Goal: Use online tool/utility: Use online tool/utility

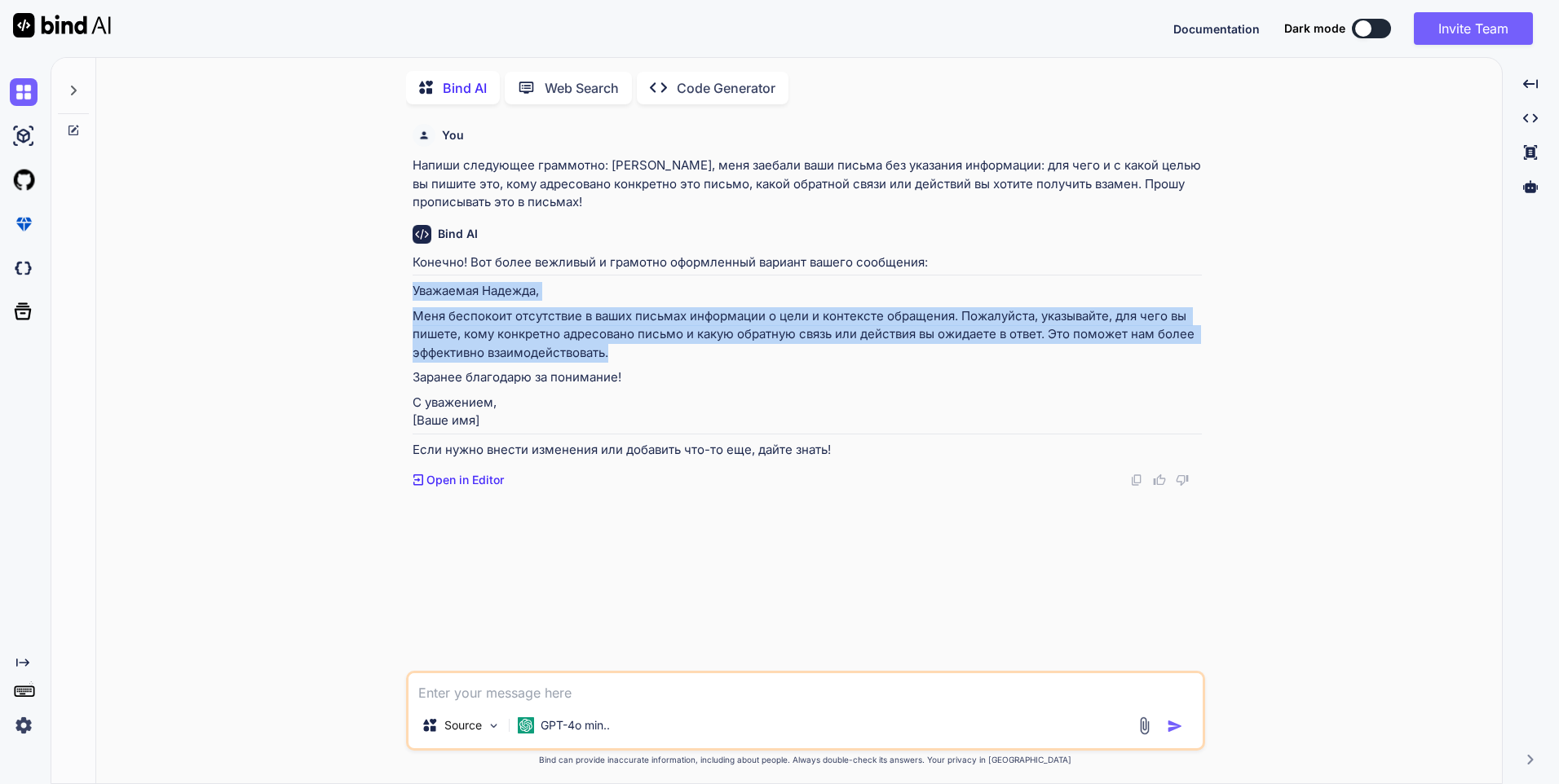
scroll to position [6, 0]
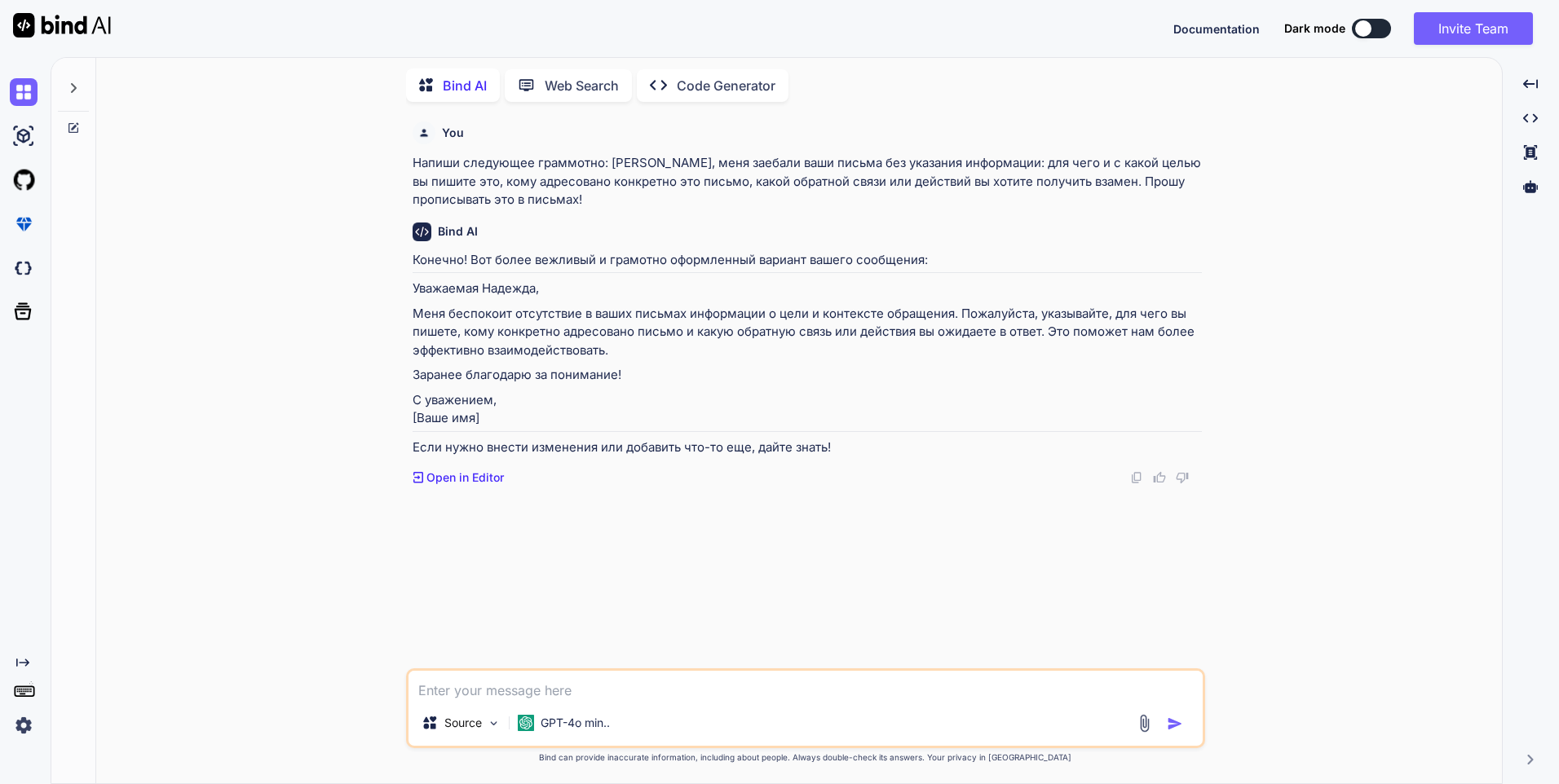
click at [505, 677] on textarea at bounding box center [806, 685] width 794 height 29
paste textarea "Дак она то может и не виновата. Действует по обстоятельствам. Дело в системе. 3…"
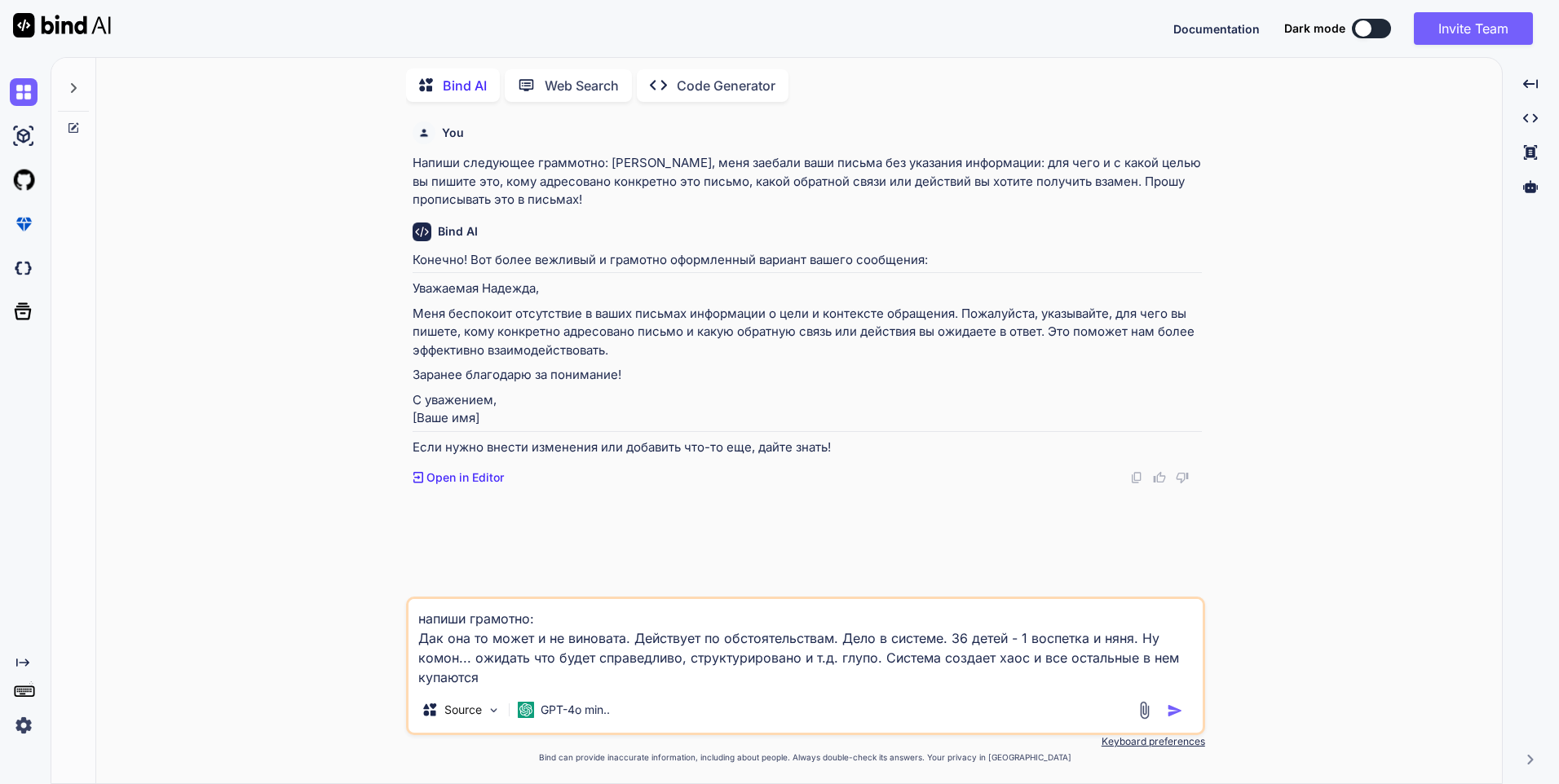
type textarea "напиши грамотно: Дак она то может и не виновата. Действует по обстоятельствам. …"
click at [1187, 710] on div "напиши грамотно: Дак она то может и не виновата. Действует по обстоятельствам. …" at bounding box center [806, 666] width 799 height 139
click at [1180, 710] on img "button" at bounding box center [1175, 710] width 16 height 16
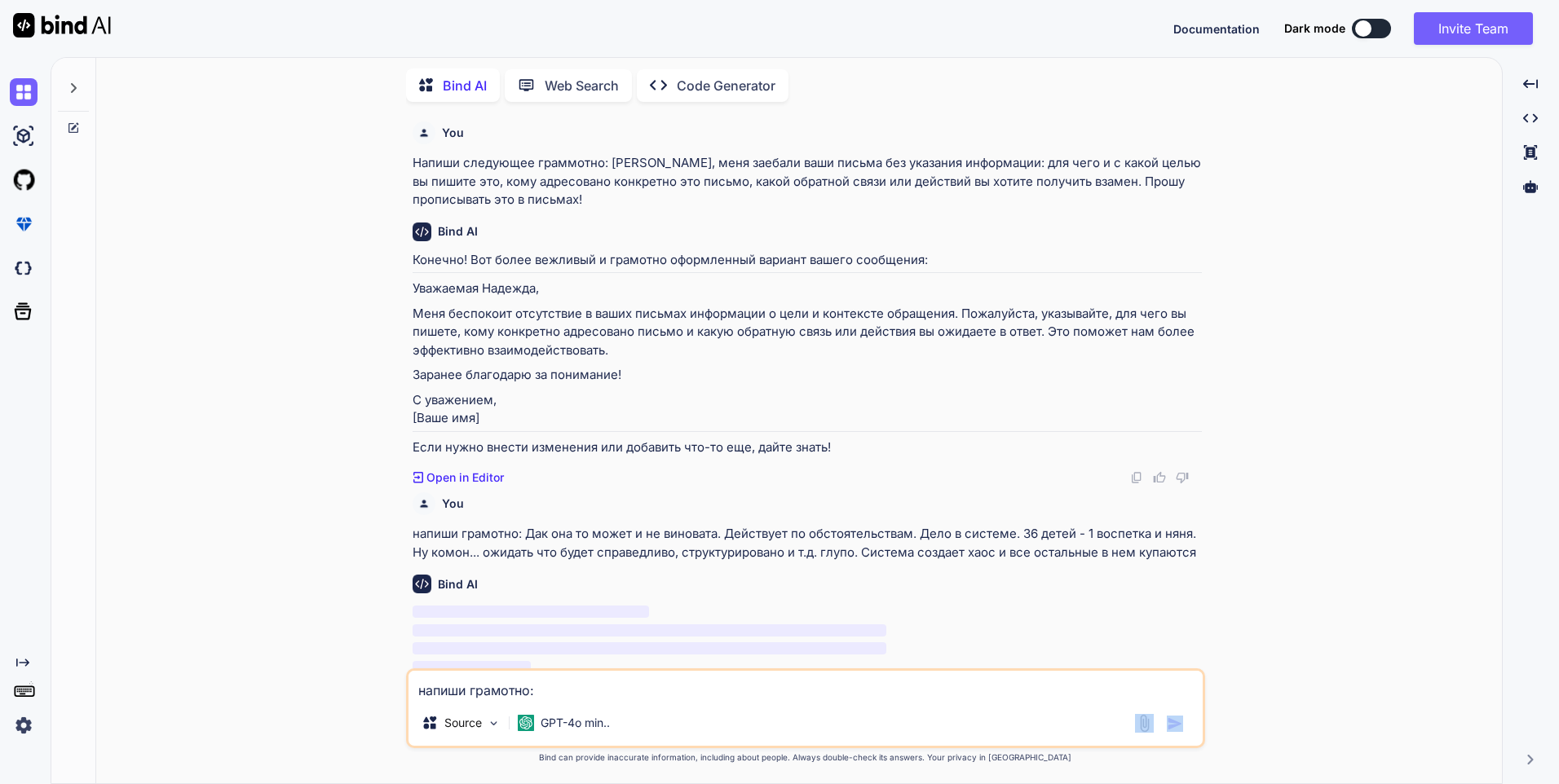
scroll to position [44, 0]
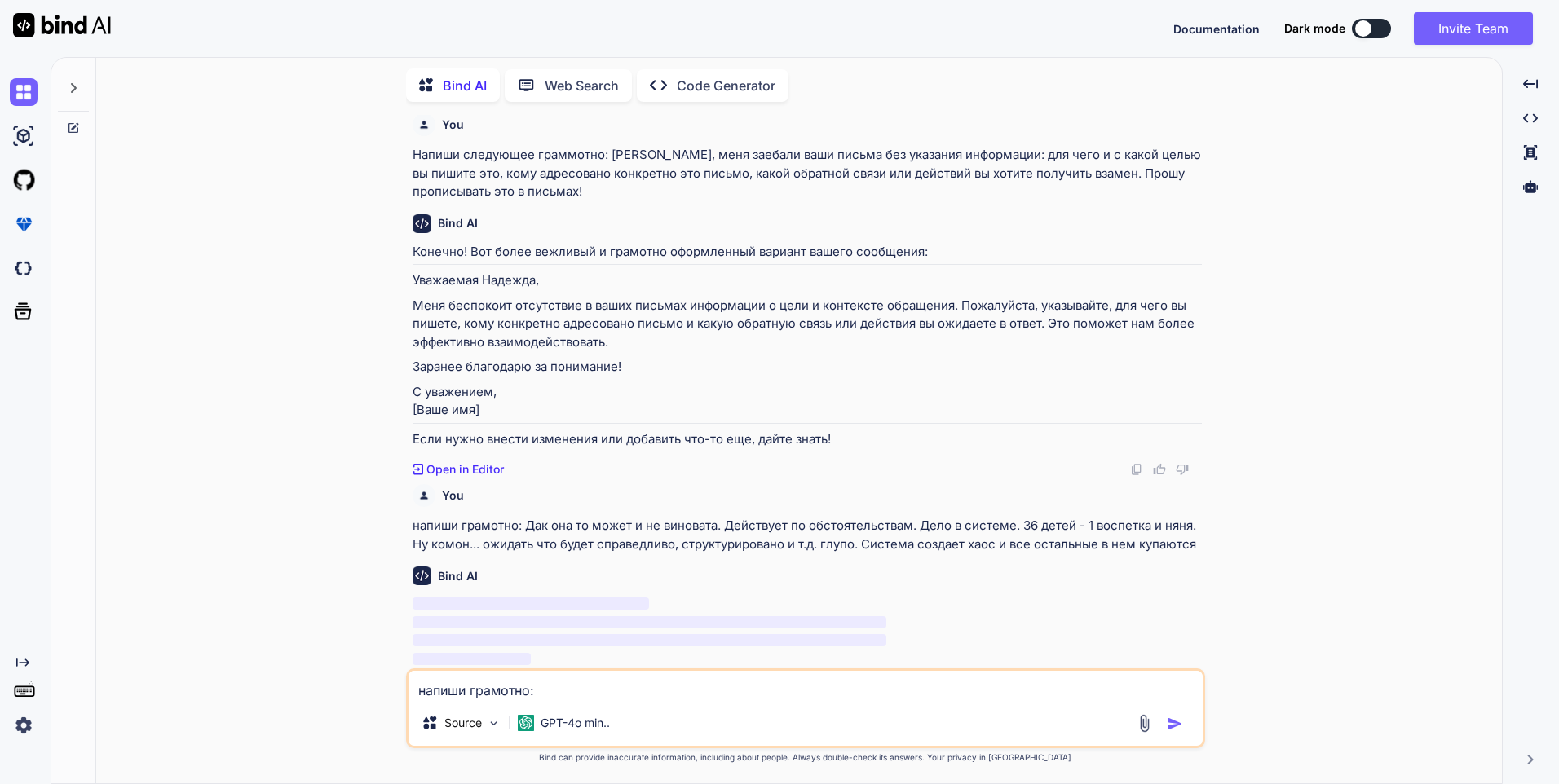
click at [502, 685] on textarea "напиши грамотно: Дак она то может и не виновата. Действует по обстоятельствам. …" at bounding box center [806, 685] width 794 height 29
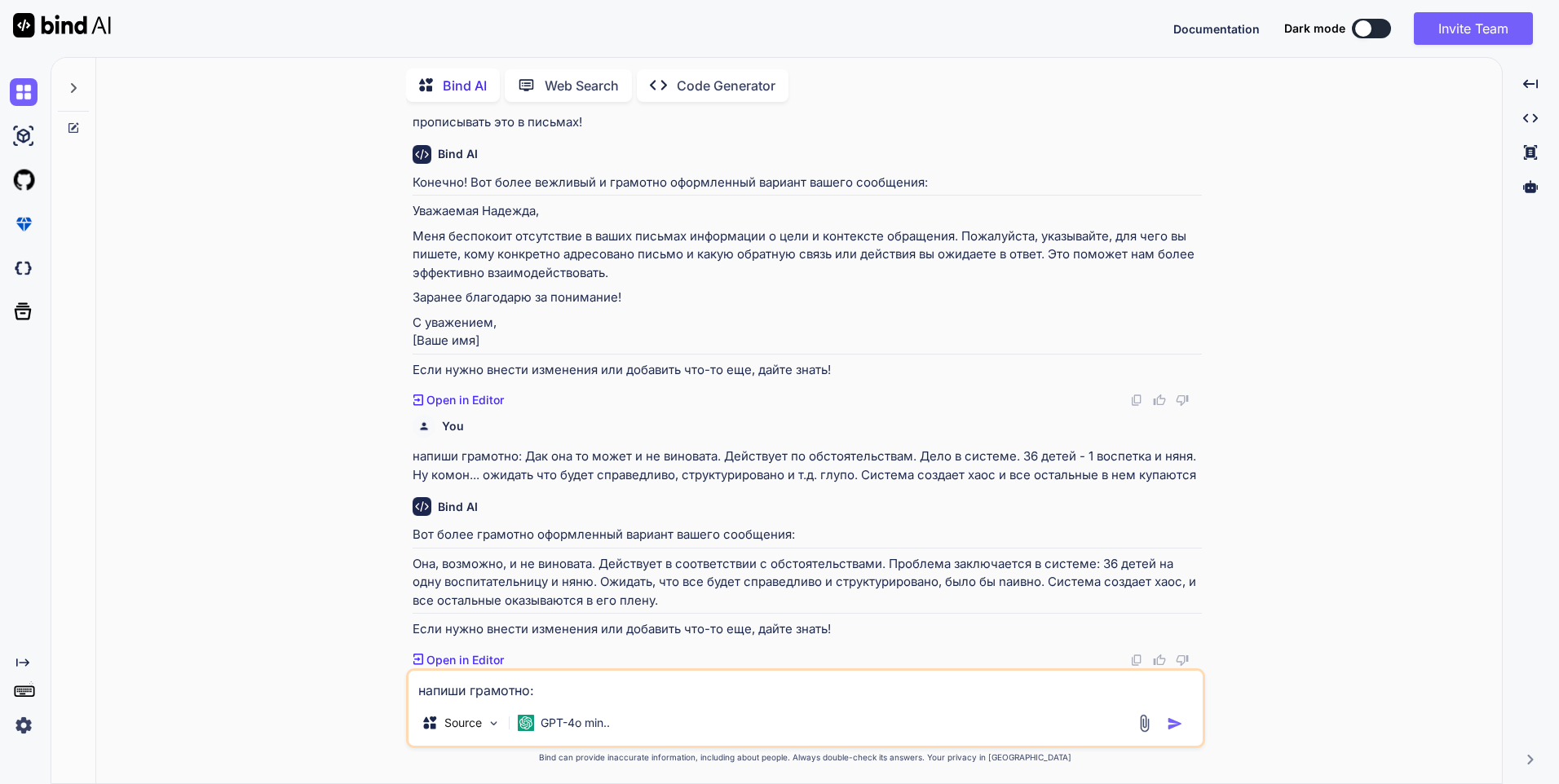
scroll to position [115, 0]
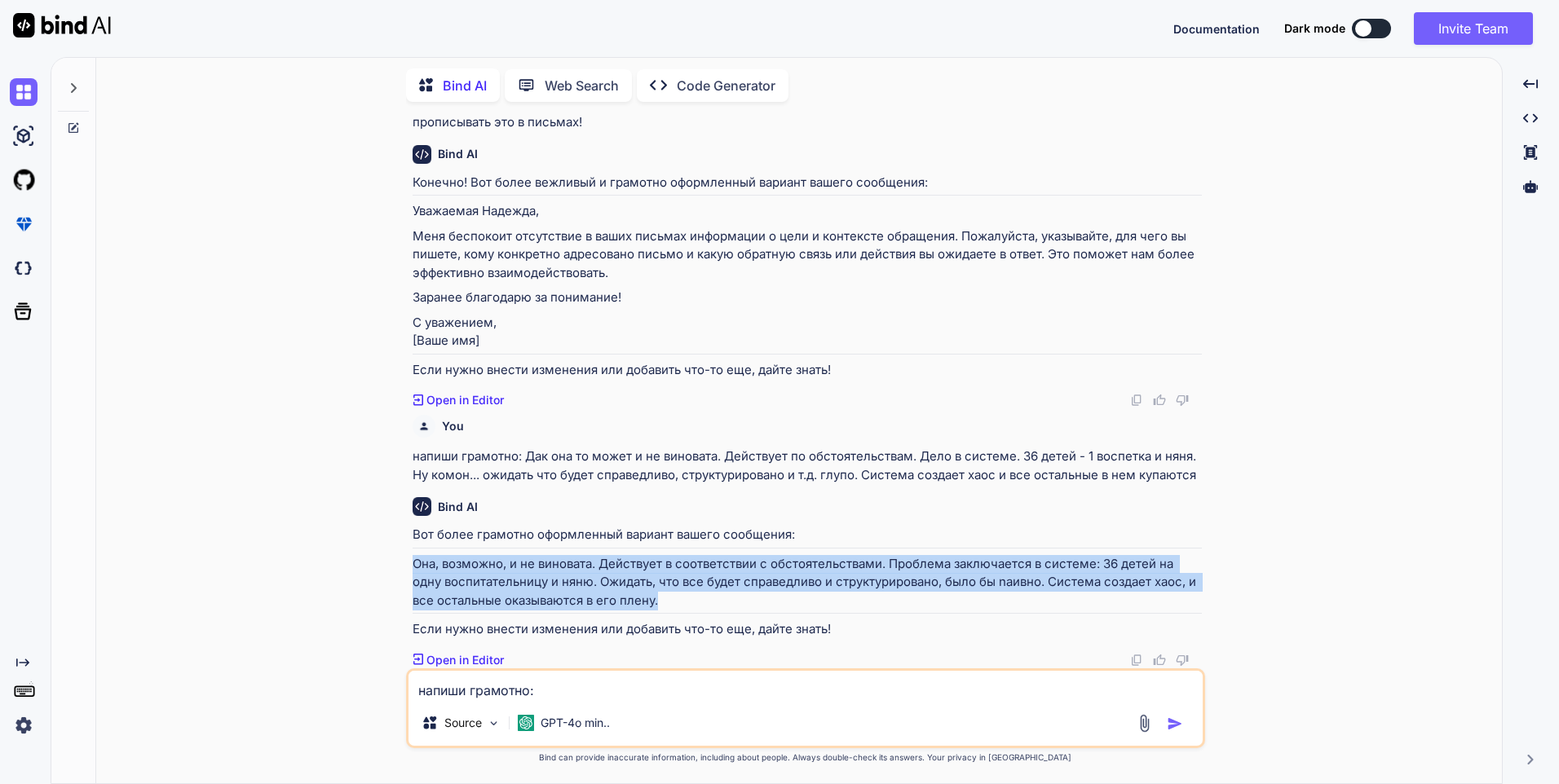
drag, startPoint x: 669, startPoint y: 602, endPoint x: 413, endPoint y: 565, distance: 258.7
click at [413, 565] on p "Она, возможно, и не виновата. Действует в соответствии с обстоятельствами. Проб…" at bounding box center [807, 582] width 790 height 55
copy p "Она, возможно, и не виновата. Действует в соответствии с обстоятельствами. Проб…"
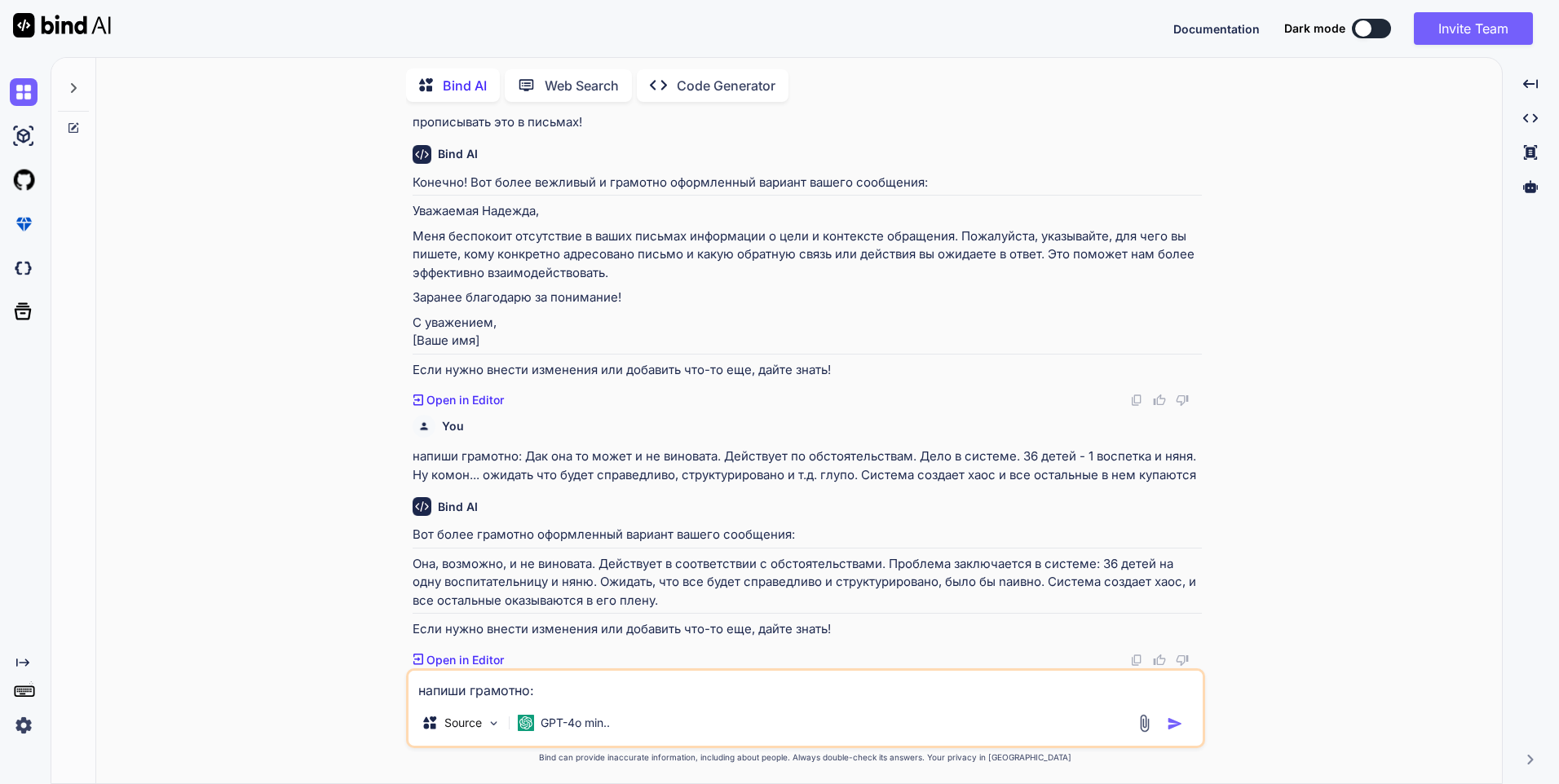
click at [489, 681] on textarea "напиши грамотно: Дак она то может и не виновата. Действует по обстоятельствам. …" at bounding box center [806, 685] width 794 height 29
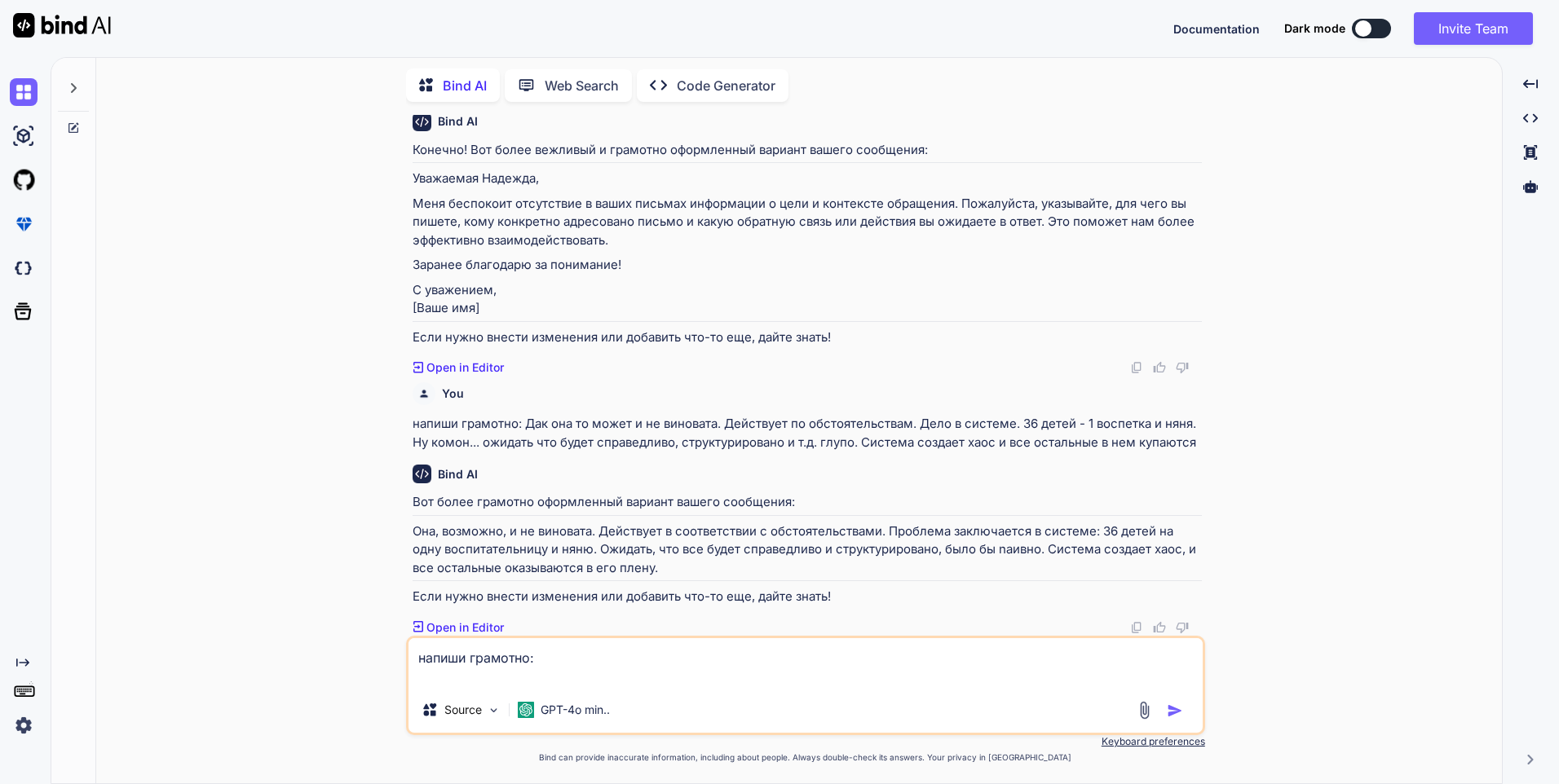
paste textarea "Если тебе это повышает тревожности, выйди из группы и просто живи. А я добавлюс…"
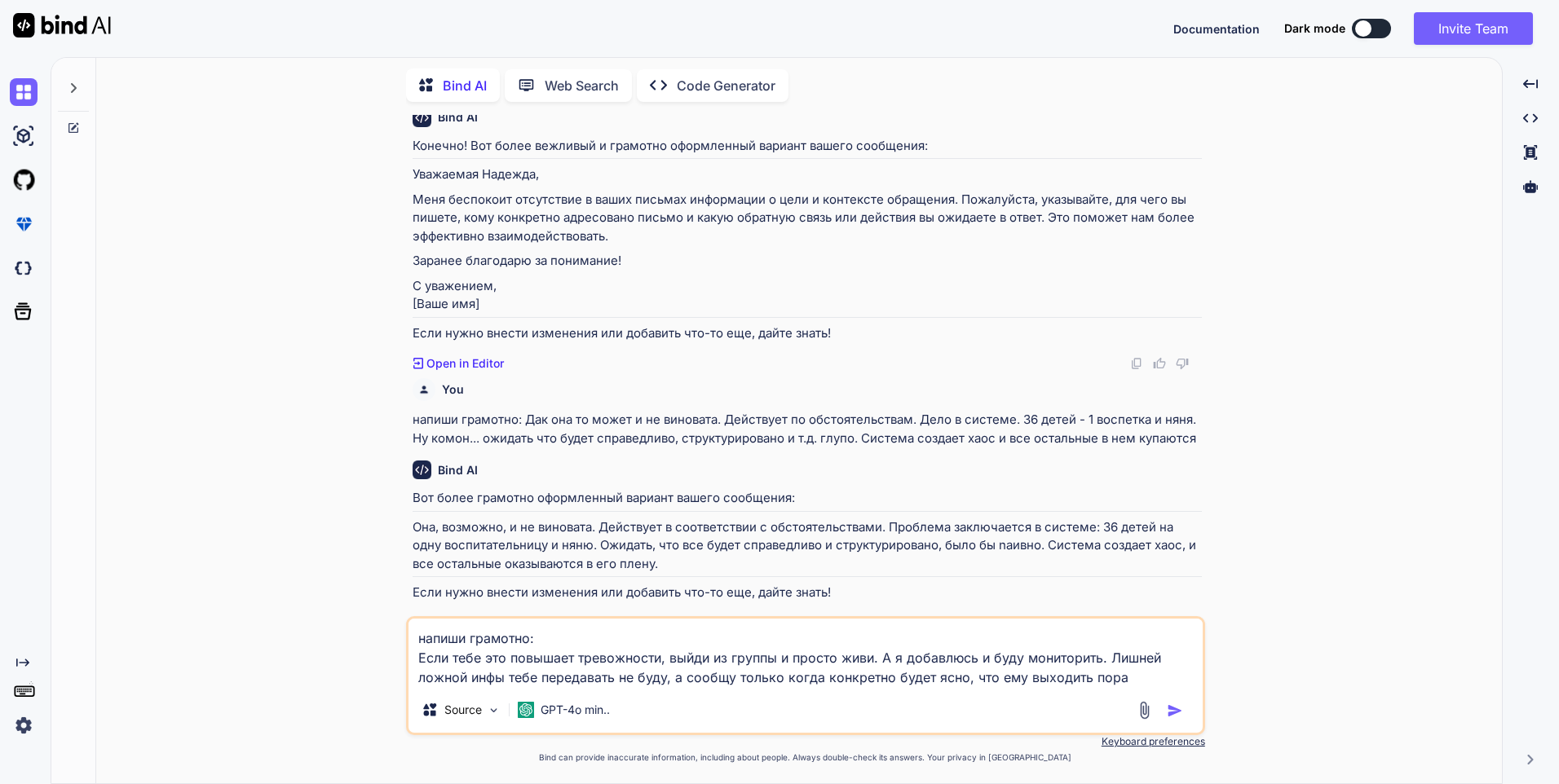
type textarea "напиши грамотно: Если тебе это повышает тревожности, выйди из группы и просто ж…"
click at [1177, 708] on img "button" at bounding box center [1175, 710] width 16 height 16
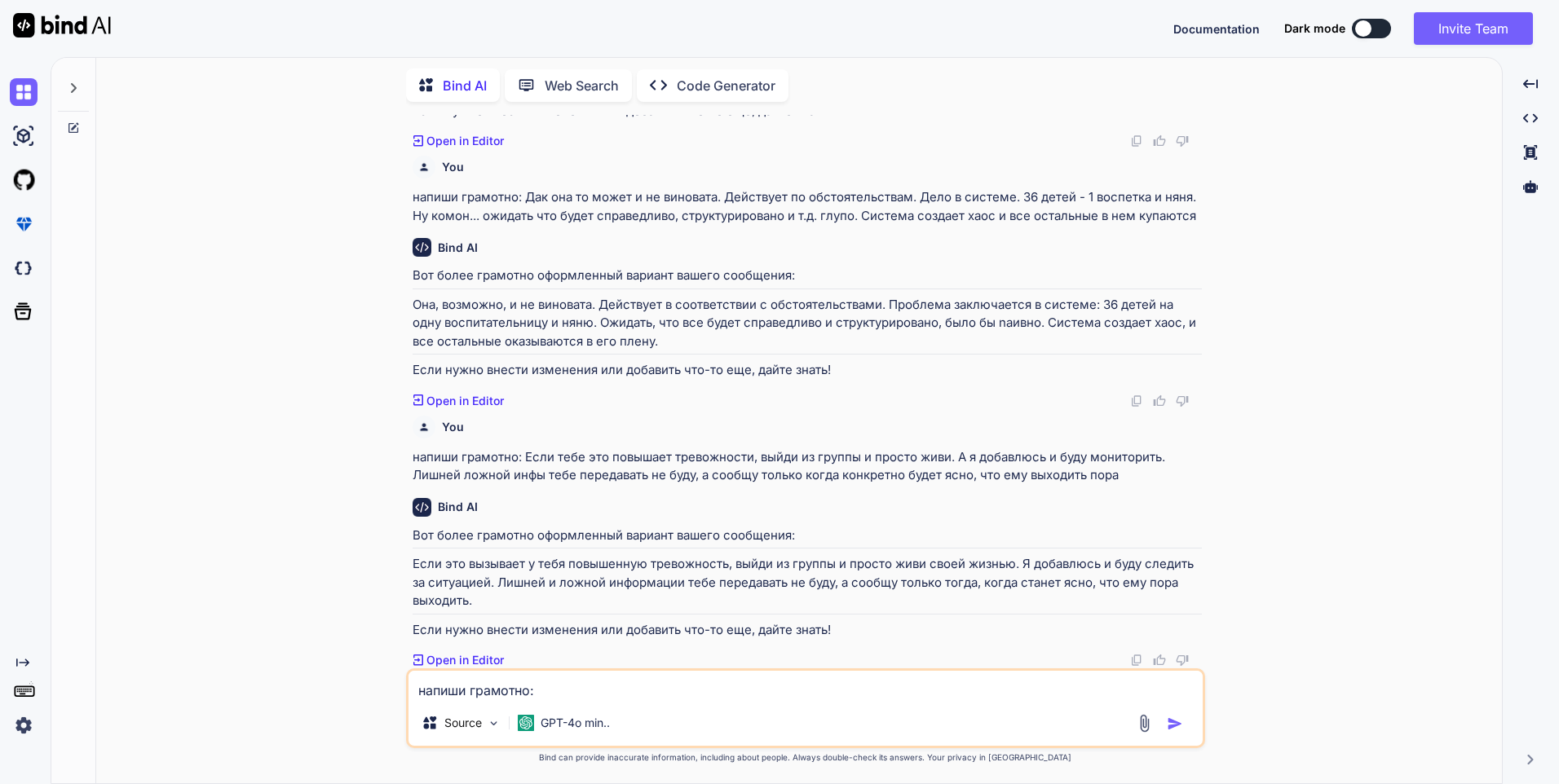
scroll to position [373, 0]
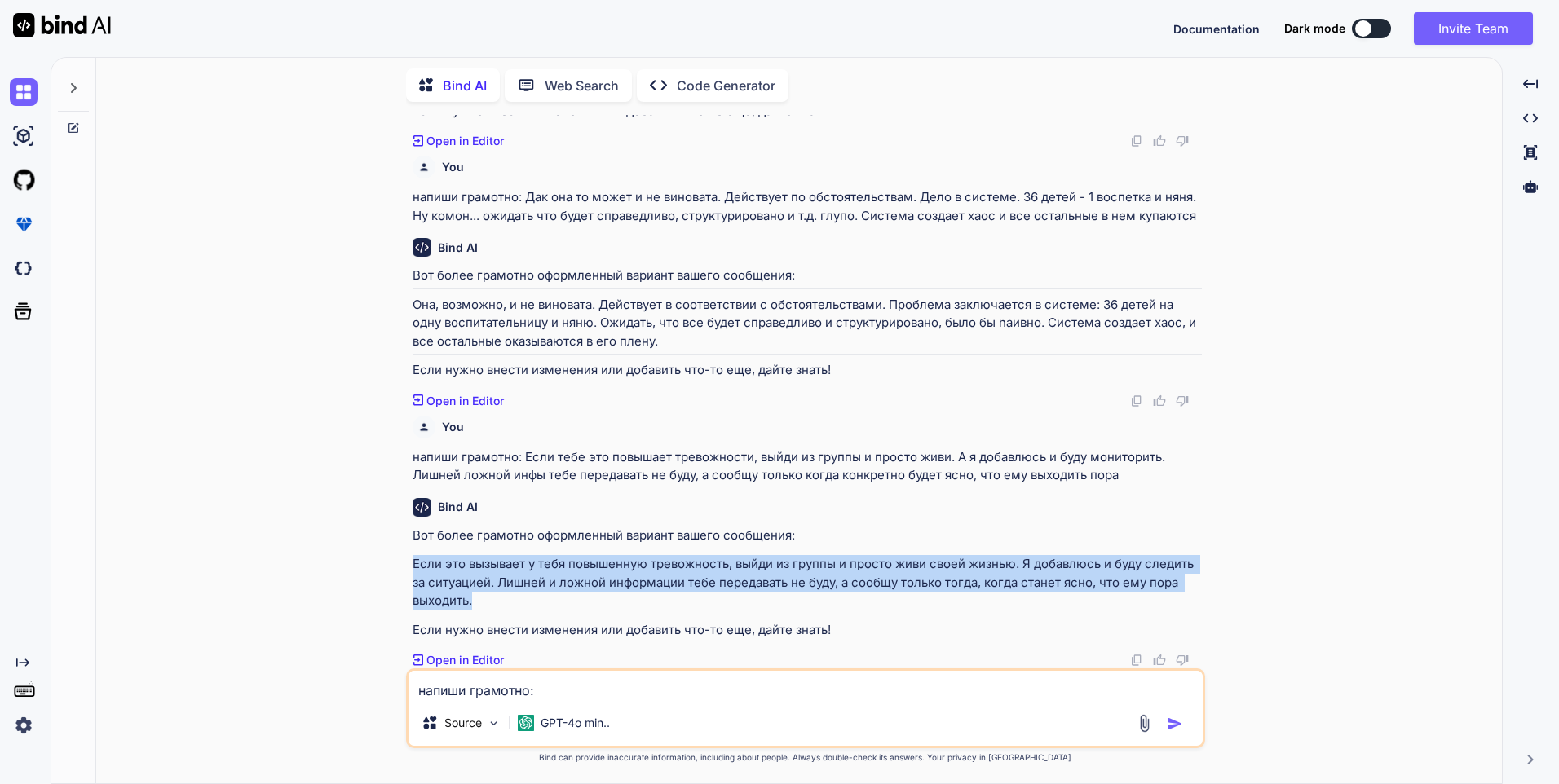
drag, startPoint x: 414, startPoint y: 561, endPoint x: 480, endPoint y: 601, distance: 77.2
click at [480, 601] on p "Если это вызывает у тебя повышенную тревожность, выйди из группы и просто живи …" at bounding box center [807, 582] width 790 height 55
copy p "Если это вызывает у тебя повышенную тревожность, выйди из группы и просто живи …"
